Goal: Task Accomplishment & Management: Use online tool/utility

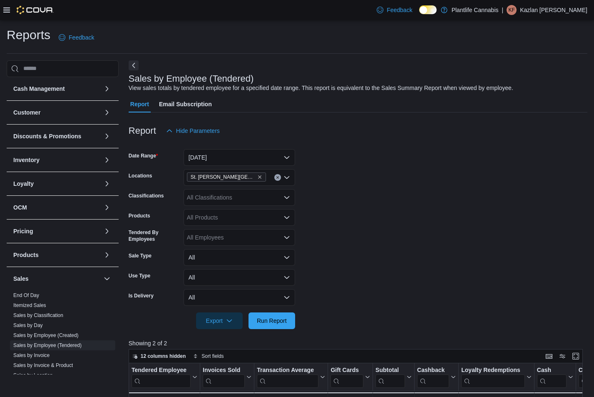
scroll to position [114, 0]
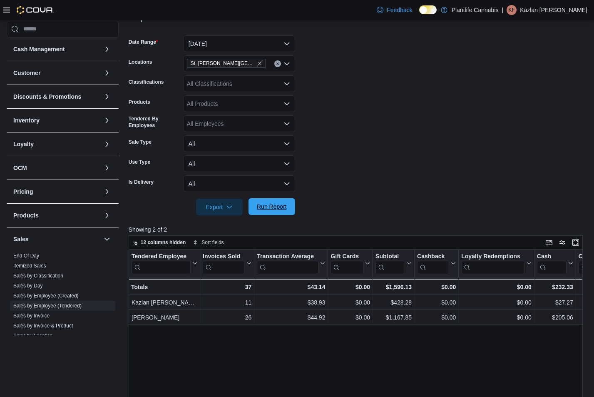
drag, startPoint x: 271, startPoint y: 215, endPoint x: 274, endPoint y: 208, distance: 8.2
click at [272, 214] on div "Report Hide Parameters Date Range [DATE] Locations [GEOGRAPHIC_DATA][PERSON_NAM…" at bounding box center [358, 276] width 459 height 554
drag, startPoint x: 275, startPoint y: 207, endPoint x: 560, endPoint y: 218, distance: 285.0
click at [275, 207] on span "Run Report" at bounding box center [272, 207] width 30 height 8
click at [271, 196] on div at bounding box center [358, 195] width 459 height 7
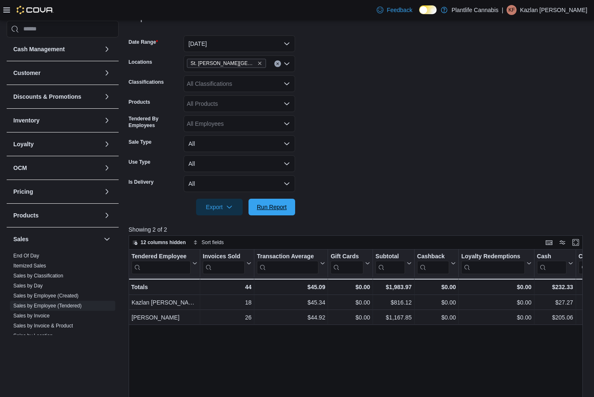
drag, startPoint x: 272, startPoint y: 204, endPoint x: 318, endPoint y: 187, distance: 48.5
click at [299, 195] on form "Date Range [DATE] Locations [GEOGRAPHIC_DATA][PERSON_NAME] Lakes Classification…" at bounding box center [358, 120] width 459 height 190
click at [364, 170] on form "Date Range [DATE] Locations [GEOGRAPHIC_DATA][PERSON_NAME] Lakes Classification…" at bounding box center [358, 120] width 459 height 190
click at [284, 210] on span "Run Report" at bounding box center [272, 206] width 30 height 8
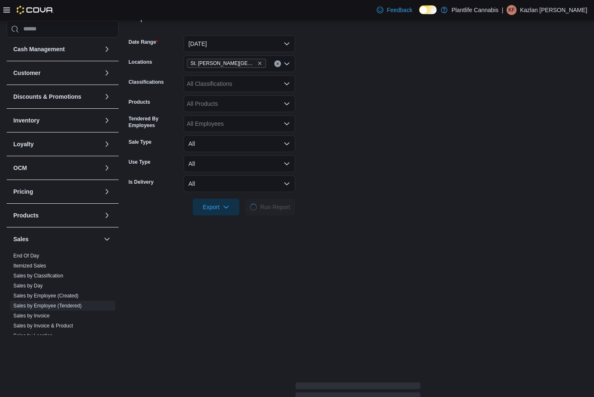
click at [361, 202] on form "Date Range [DATE] Locations [GEOGRAPHIC_DATA][PERSON_NAME] Lakes Classification…" at bounding box center [358, 120] width 459 height 190
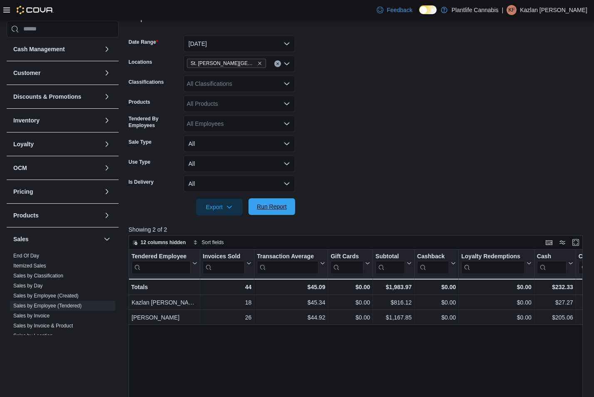
click at [277, 209] on span "Run Report" at bounding box center [272, 206] width 30 height 8
click at [388, 96] on form "Date Range [DATE] Locations [GEOGRAPHIC_DATA][PERSON_NAME] Lakes Classification…" at bounding box center [358, 120] width 459 height 190
drag, startPoint x: 282, startPoint y: 209, endPoint x: 361, endPoint y: 172, distance: 87.4
click at [285, 208] on span "Run Report" at bounding box center [272, 207] width 30 height 8
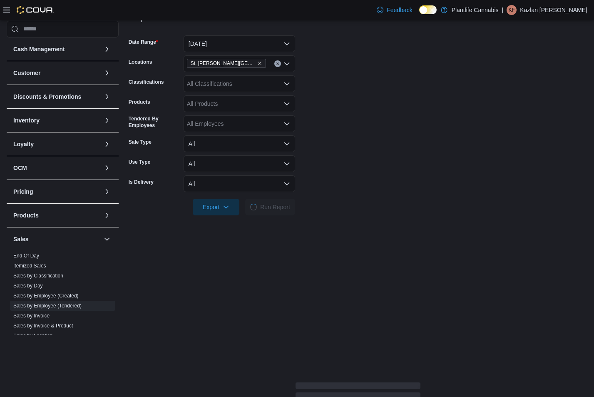
click at [361, 172] on form "Date Range [DATE] Locations [GEOGRAPHIC_DATA][PERSON_NAME] Lakes Classification…" at bounding box center [358, 120] width 459 height 190
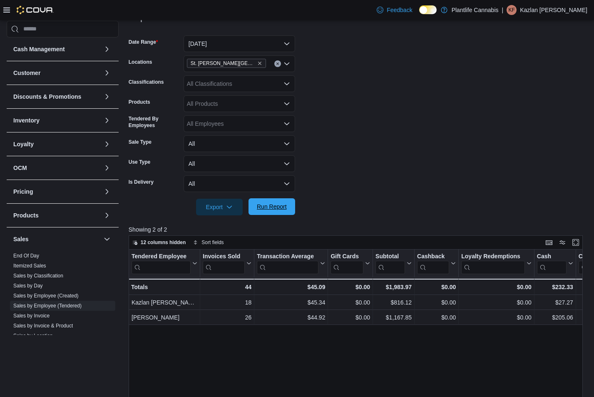
drag, startPoint x: 390, startPoint y: 108, endPoint x: 251, endPoint y: 213, distance: 173.6
click at [390, 108] on form "Date Range [DATE] Locations [GEOGRAPHIC_DATA][PERSON_NAME] Lakes Classification…" at bounding box center [358, 120] width 459 height 190
click at [291, 213] on button "Run Report" at bounding box center [272, 206] width 47 height 17
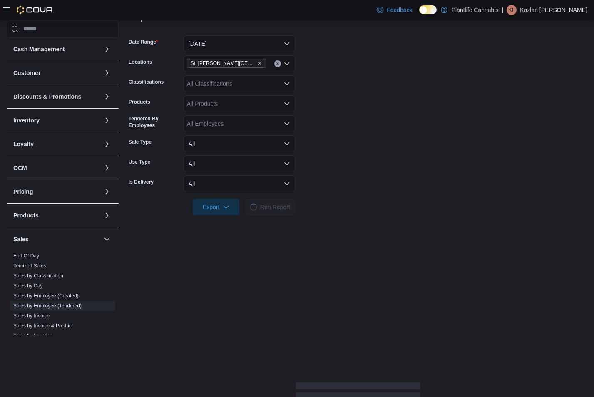
click at [383, 187] on form "Date Range [DATE] Locations [GEOGRAPHIC_DATA][PERSON_NAME] Lakes Classification…" at bounding box center [358, 120] width 459 height 190
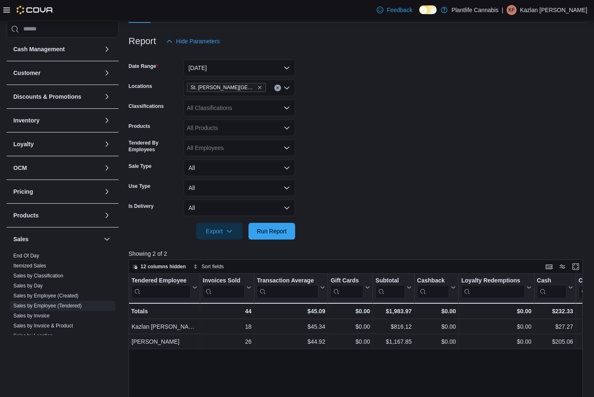
scroll to position [85, 0]
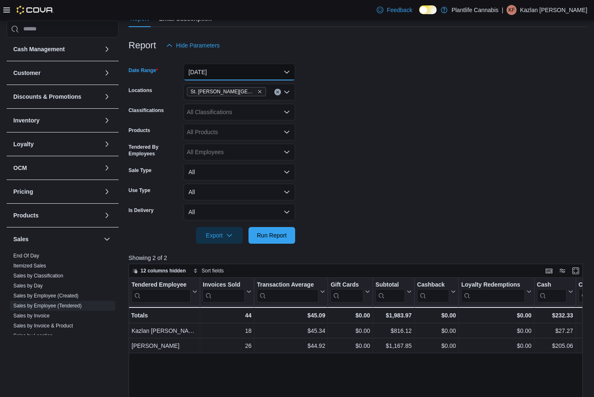
click at [234, 73] on button "[DATE]" at bounding box center [240, 72] width 112 height 17
click at [408, 80] on form "Date Range [DATE] Locations [GEOGRAPHIC_DATA][PERSON_NAME] Lakes Classification…" at bounding box center [358, 149] width 459 height 190
click at [271, 239] on span "Run Report" at bounding box center [272, 234] width 37 height 17
click at [401, 170] on form "Date Range [DATE] Locations [GEOGRAPHIC_DATA][PERSON_NAME] Lakes Classification…" at bounding box center [358, 149] width 459 height 190
click at [260, 70] on button "[DATE]" at bounding box center [240, 72] width 112 height 17
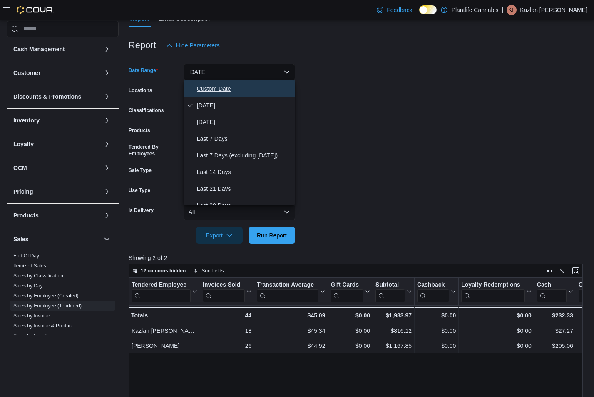
click at [252, 90] on span "Custom Date" at bounding box center [244, 89] width 95 height 10
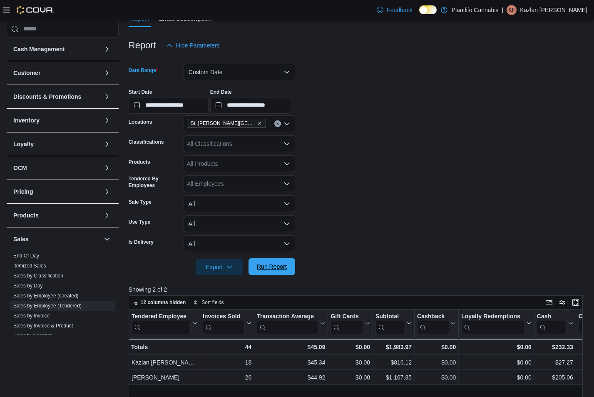
click at [261, 266] on span "Run Report" at bounding box center [272, 266] width 30 height 8
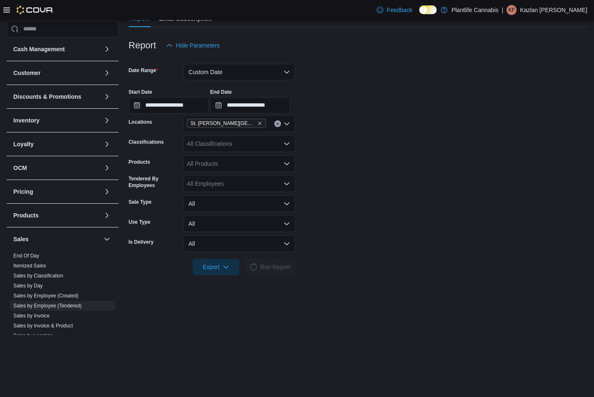
click at [352, 182] on form "**********" at bounding box center [358, 164] width 459 height 221
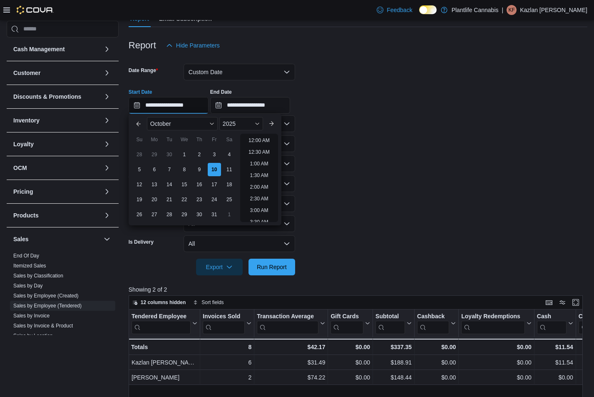
click at [193, 103] on input "**********" at bounding box center [169, 105] width 80 height 17
click at [256, 157] on li "6:00 PM" at bounding box center [258, 161] width 25 height 10
type input "**********"
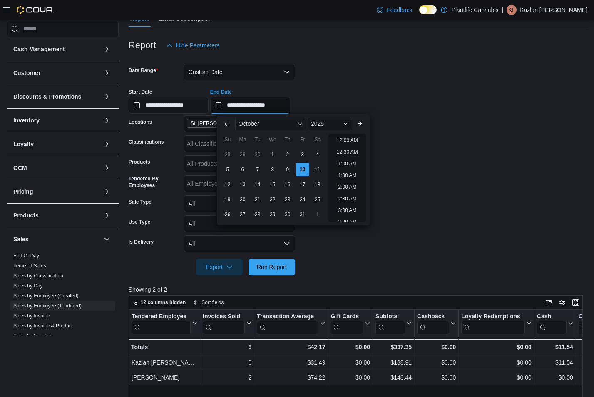
drag, startPoint x: 283, startPoint y: 102, endPoint x: 301, endPoint y: 110, distance: 19.7
click at [284, 102] on input "**********" at bounding box center [250, 105] width 80 height 17
click at [347, 163] on li "8:00 PM" at bounding box center [347, 161] width 25 height 10
type input "**********"
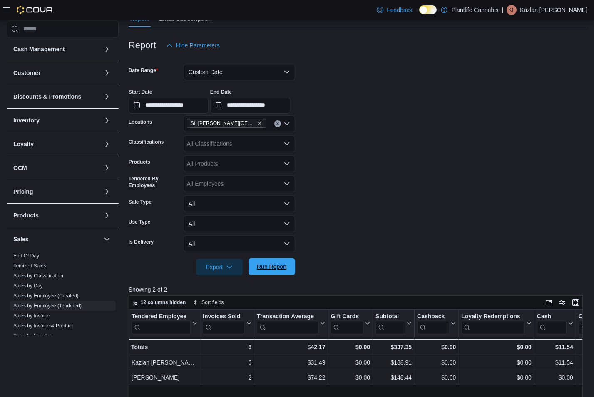
click at [282, 259] on div "Export Run Report" at bounding box center [212, 267] width 167 height 17
drag, startPoint x: 282, startPoint y: 262, endPoint x: 333, endPoint y: 247, distance: 52.8
click at [291, 259] on button "Run Report" at bounding box center [272, 267] width 47 height 17
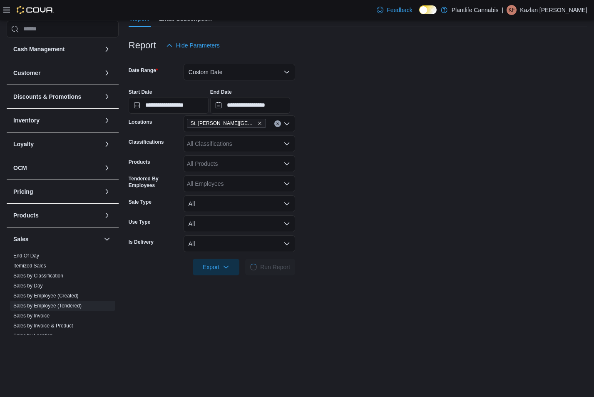
click at [333, 247] on form "**********" at bounding box center [358, 164] width 459 height 221
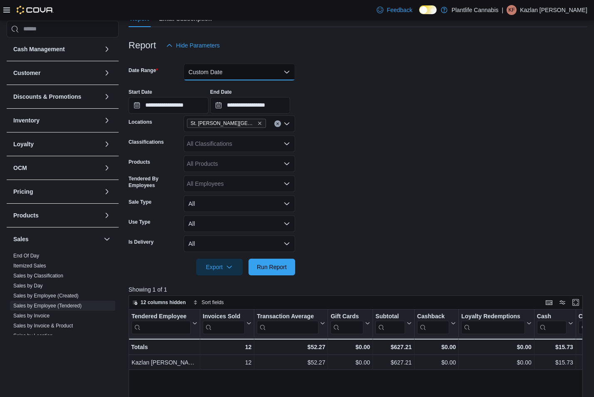
drag, startPoint x: 223, startPoint y: 70, endPoint x: 221, endPoint y: 77, distance: 7.3
click at [223, 71] on button "Custom Date" at bounding box center [240, 72] width 112 height 17
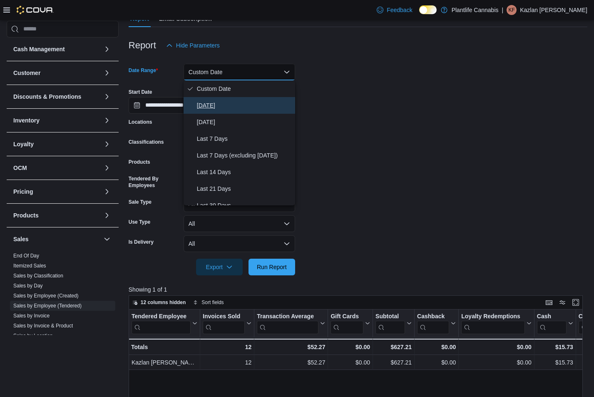
click at [239, 100] on span "[DATE]" at bounding box center [244, 105] width 95 height 10
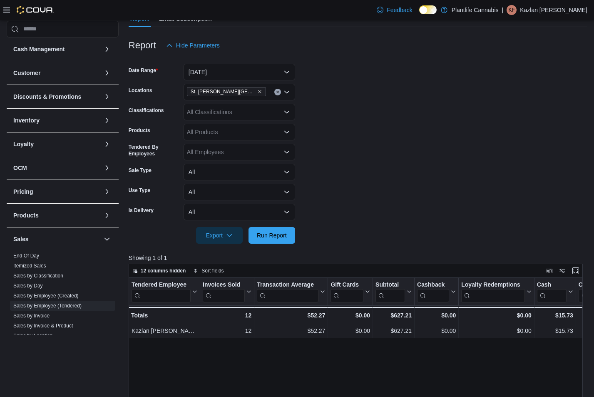
drag, startPoint x: 468, startPoint y: 123, endPoint x: 357, endPoint y: 192, distance: 131.5
click at [465, 123] on form "Date Range [DATE] Locations [GEOGRAPHIC_DATA][PERSON_NAME] Lakes Classification…" at bounding box center [358, 149] width 459 height 190
drag, startPoint x: 284, startPoint y: 234, endPoint x: 432, endPoint y: 175, distance: 159.0
click at [284, 234] on span "Run Report" at bounding box center [272, 235] width 30 height 8
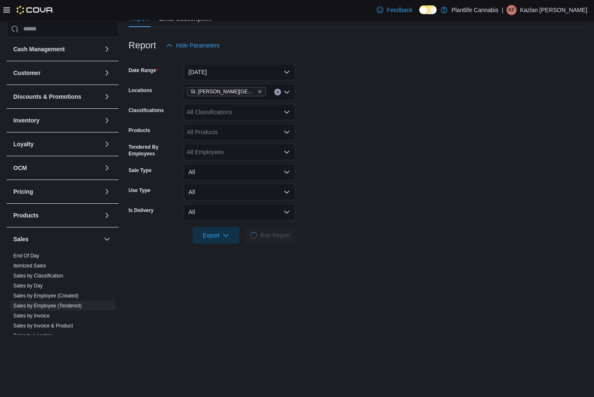
click at [464, 164] on form "Date Range [DATE] Locations [GEOGRAPHIC_DATA][PERSON_NAME] Lakes Classification…" at bounding box center [358, 149] width 459 height 190
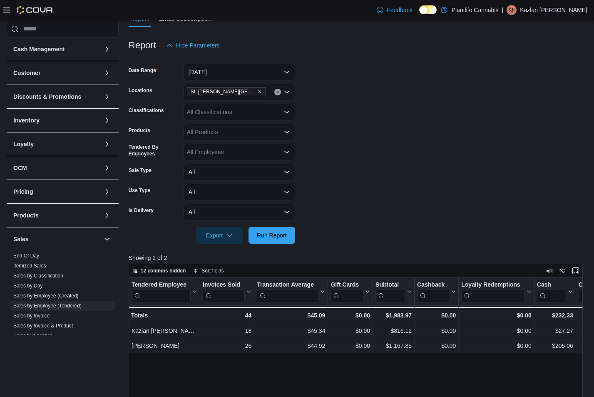
scroll to position [84, 0]
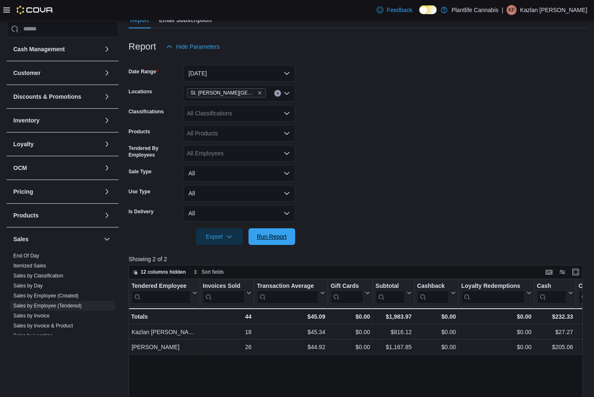
drag, startPoint x: 283, startPoint y: 234, endPoint x: 380, endPoint y: 202, distance: 102.2
click at [286, 233] on span "Run Report" at bounding box center [272, 236] width 30 height 8
click at [380, 202] on form "Date Range [DATE] Locations [GEOGRAPHIC_DATA][PERSON_NAME] Lakes Classification…" at bounding box center [358, 150] width 459 height 190
click at [291, 235] on button "Run Report" at bounding box center [272, 236] width 47 height 17
click at [236, 75] on button "[DATE]" at bounding box center [240, 73] width 112 height 17
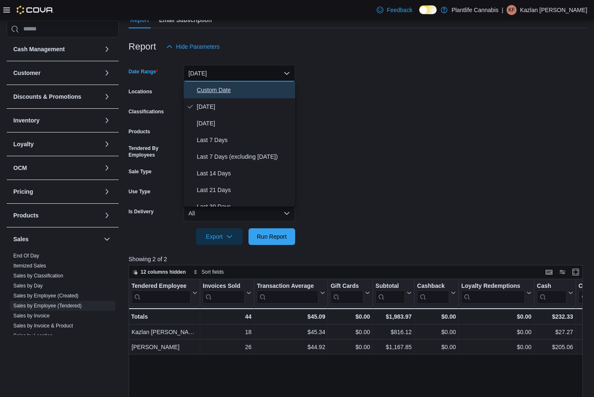
click at [246, 90] on span "Custom Date" at bounding box center [244, 90] width 95 height 10
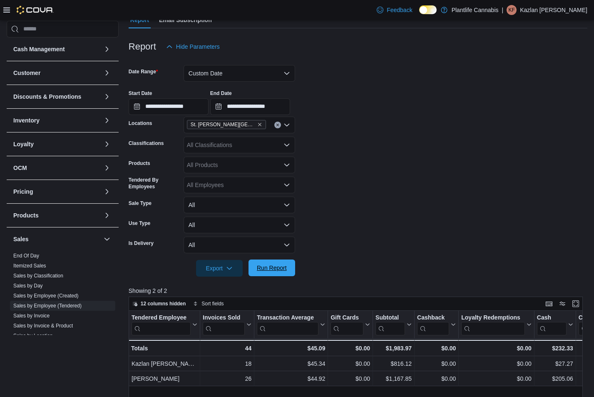
click at [291, 273] on button "Run Report" at bounding box center [272, 267] width 47 height 17
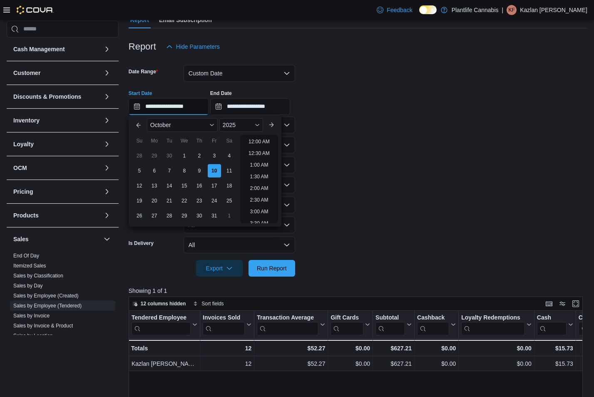
drag, startPoint x: 181, startPoint y: 107, endPoint x: 188, endPoint y: 114, distance: 9.4
click at [183, 109] on input "**********" at bounding box center [169, 106] width 80 height 17
click at [271, 164] on li "8:00 PM" at bounding box center [258, 162] width 25 height 10
type input "**********"
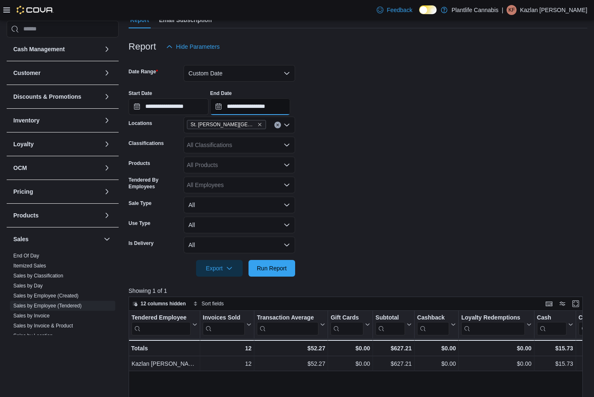
drag, startPoint x: 275, startPoint y: 112, endPoint x: 282, endPoint y: 115, distance: 7.7
click at [276, 112] on input "**********" at bounding box center [250, 106] width 80 height 17
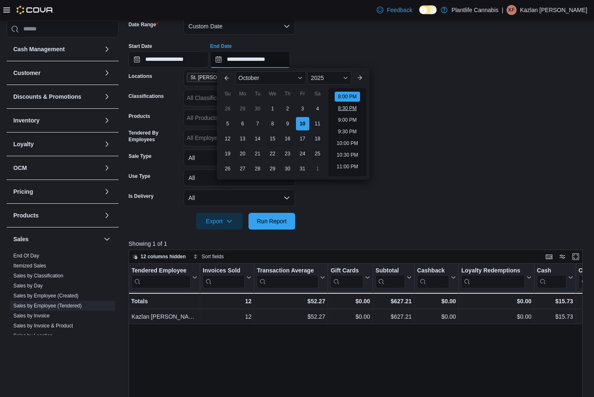
scroll to position [465, 0]
click at [351, 142] on li "10:00 PM" at bounding box center [347, 142] width 28 height 10
type input "**********"
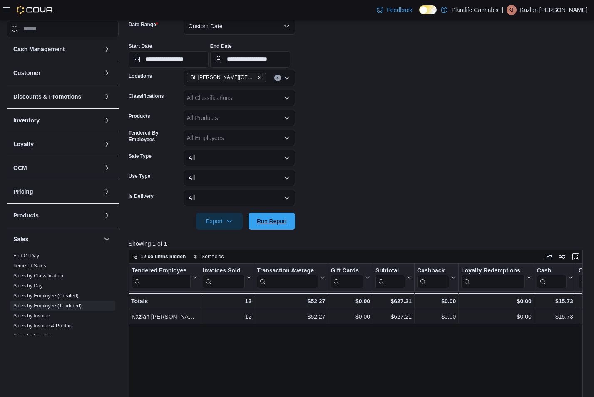
drag, startPoint x: 265, startPoint y: 228, endPoint x: 323, endPoint y: 200, distance: 64.4
click at [267, 228] on span "Run Report" at bounding box center [272, 221] width 37 height 17
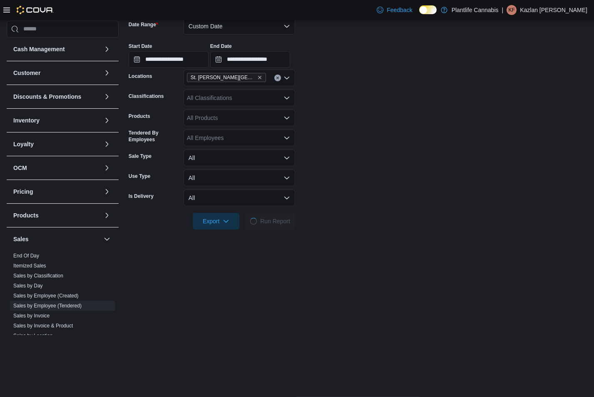
click at [326, 199] on form "**********" at bounding box center [358, 118] width 459 height 221
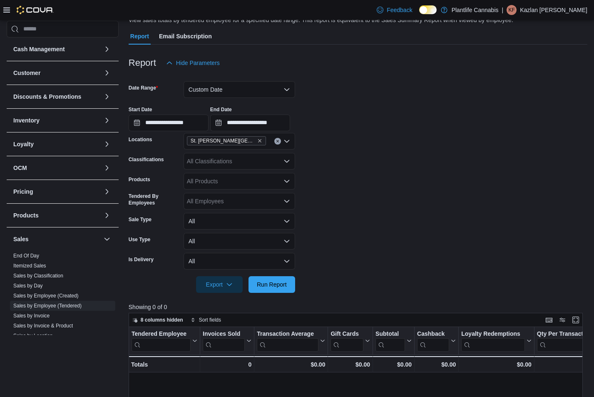
scroll to position [62, 0]
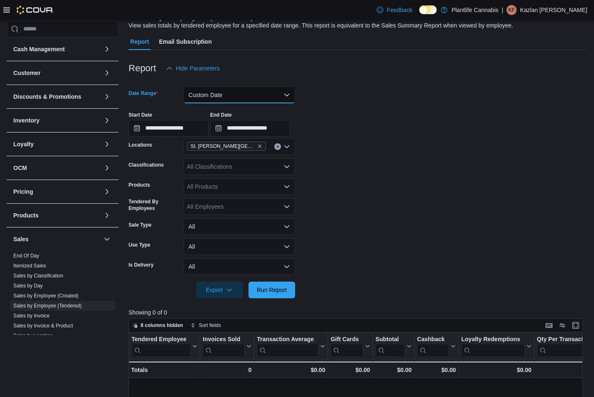
click at [268, 95] on button "Custom Date" at bounding box center [240, 95] width 112 height 17
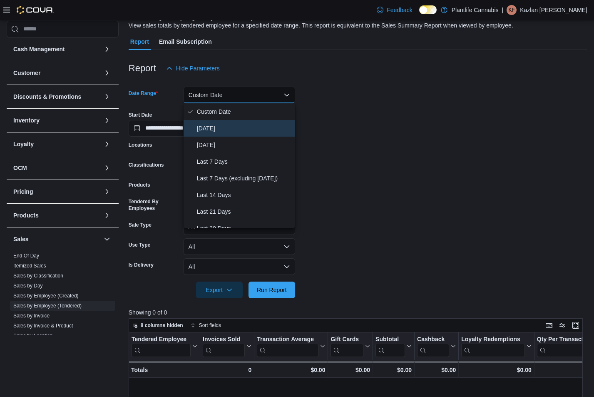
click at [250, 125] on span "[DATE]" at bounding box center [244, 128] width 95 height 10
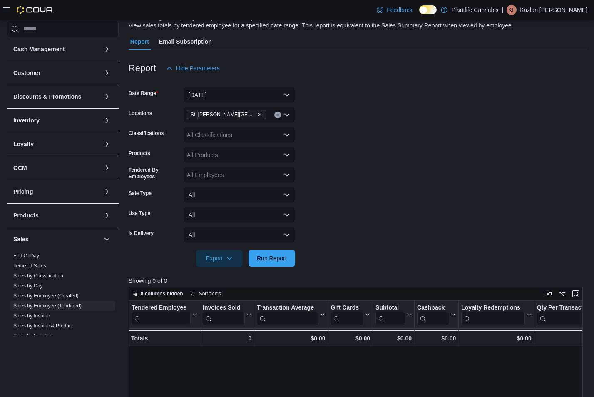
drag, startPoint x: 325, startPoint y: 118, endPoint x: 324, endPoint y: 155, distance: 36.6
click at [325, 119] on form "Date Range [DATE] Locations [GEOGRAPHIC_DATA][PERSON_NAME] Lakes Classification…" at bounding box center [358, 172] width 459 height 190
click at [290, 256] on button "Run Report" at bounding box center [272, 257] width 47 height 17
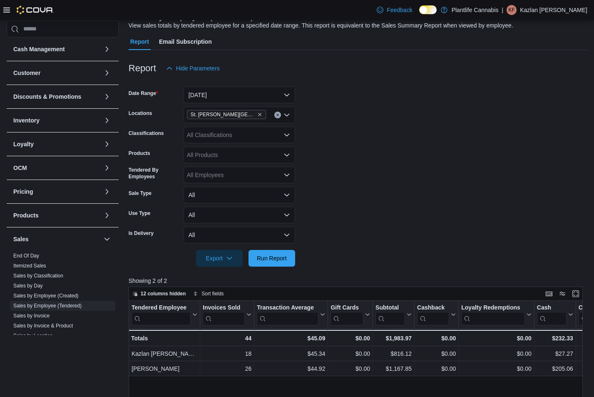
click at [408, 183] on form "Date Range [DATE] Locations [GEOGRAPHIC_DATA][PERSON_NAME] Lakes Classification…" at bounding box center [358, 172] width 459 height 190
click at [284, 267] on div at bounding box center [358, 271] width 459 height 10
click at [286, 265] on span "Run Report" at bounding box center [272, 257] width 37 height 17
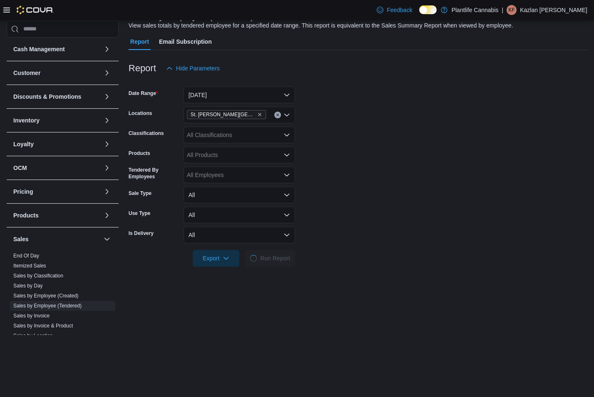
click at [388, 170] on form "Date Range [DATE] Locations [GEOGRAPHIC_DATA][PERSON_NAME] Lakes Classification…" at bounding box center [358, 172] width 459 height 190
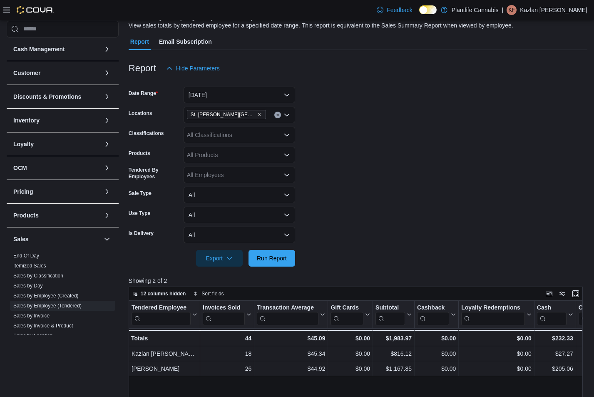
click at [431, 142] on form "Date Range [DATE] Locations [GEOGRAPHIC_DATA][PERSON_NAME] Lakes Classification…" at bounding box center [358, 172] width 459 height 190
click at [422, 267] on div at bounding box center [358, 271] width 459 height 10
click at [292, 257] on button "Run Report" at bounding box center [272, 257] width 47 height 17
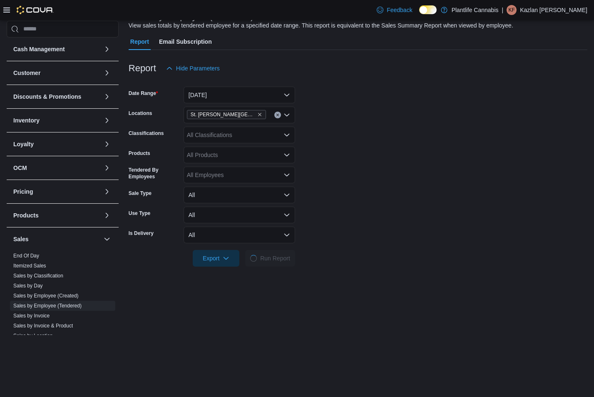
click at [356, 219] on form "Date Range [DATE] Locations [GEOGRAPHIC_DATA][PERSON_NAME] Lakes Classification…" at bounding box center [358, 172] width 459 height 190
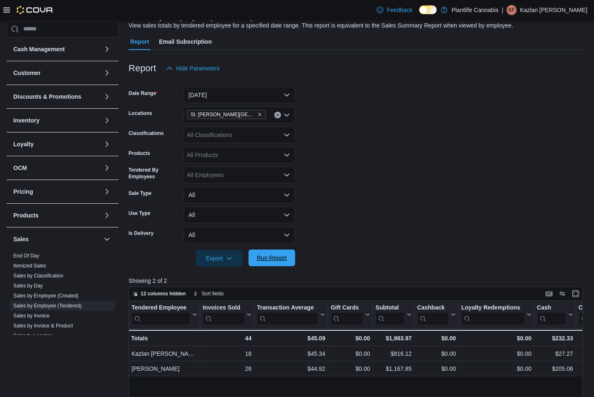
click at [279, 255] on span "Run Report" at bounding box center [272, 258] width 30 height 8
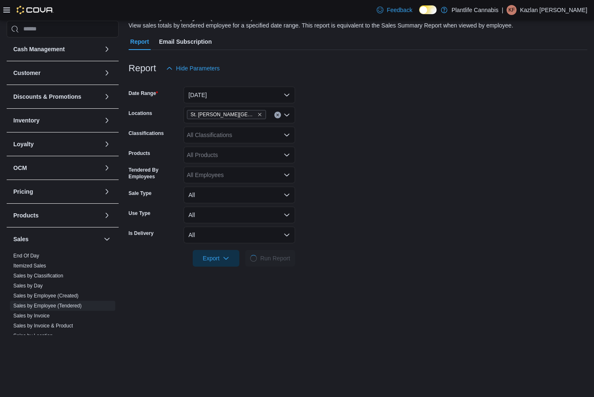
click at [331, 226] on form "Date Range [DATE] Locations [GEOGRAPHIC_DATA][PERSON_NAME] Lakes Classification…" at bounding box center [358, 172] width 459 height 190
